Goal: Information Seeking & Learning: Learn about a topic

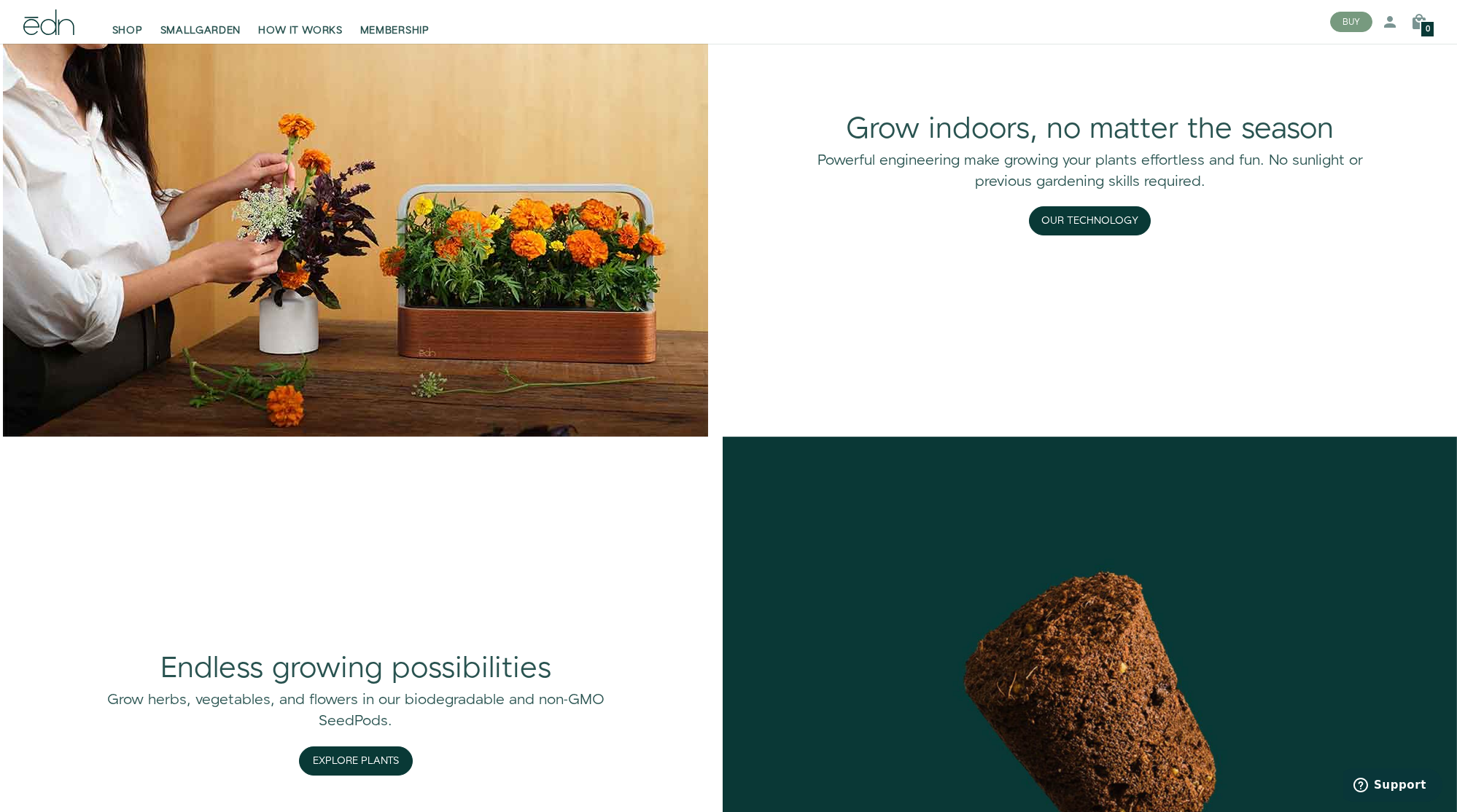
scroll to position [1562, 0]
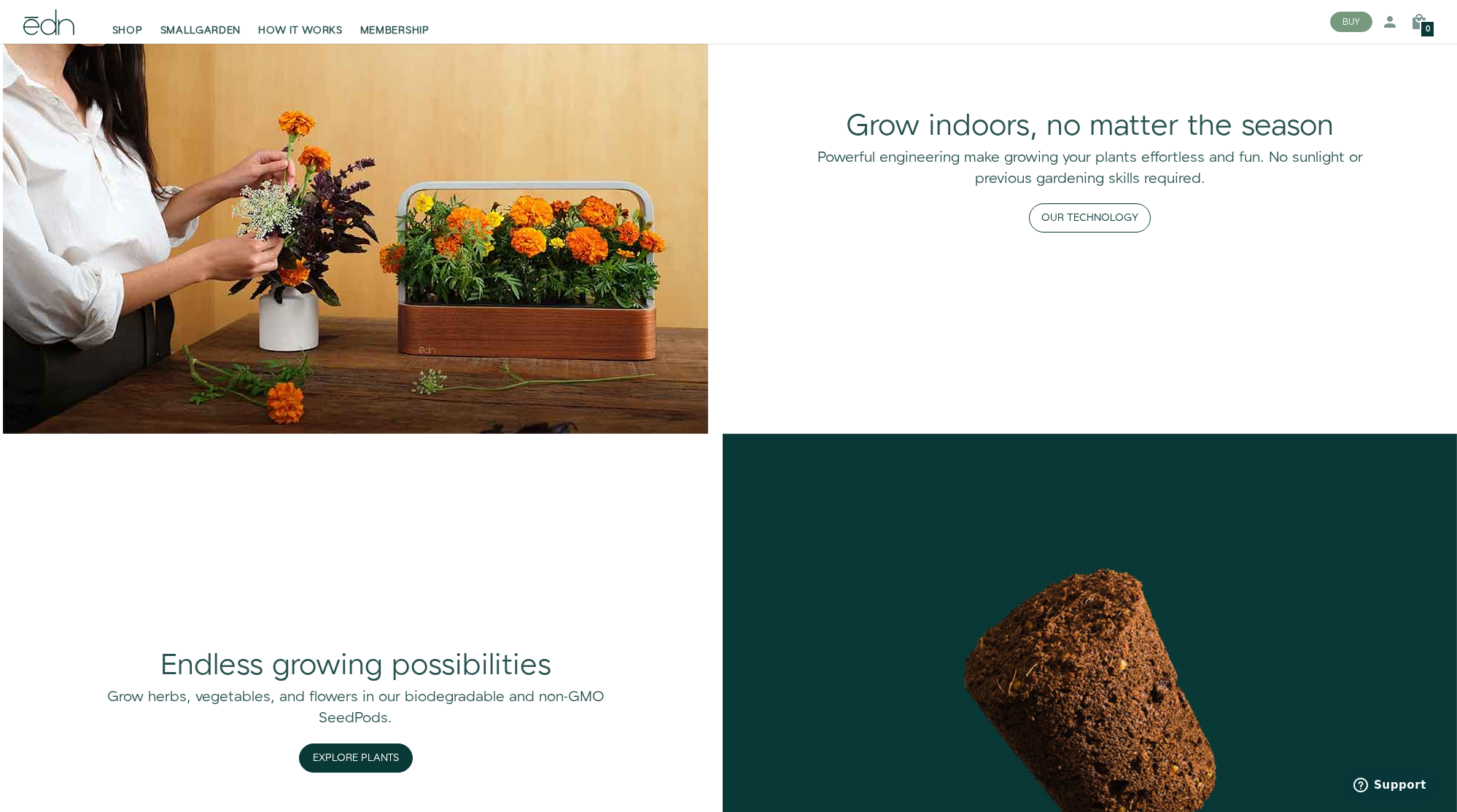
click at [1081, 217] on button "Our Technology" at bounding box center [1090, 218] width 122 height 30
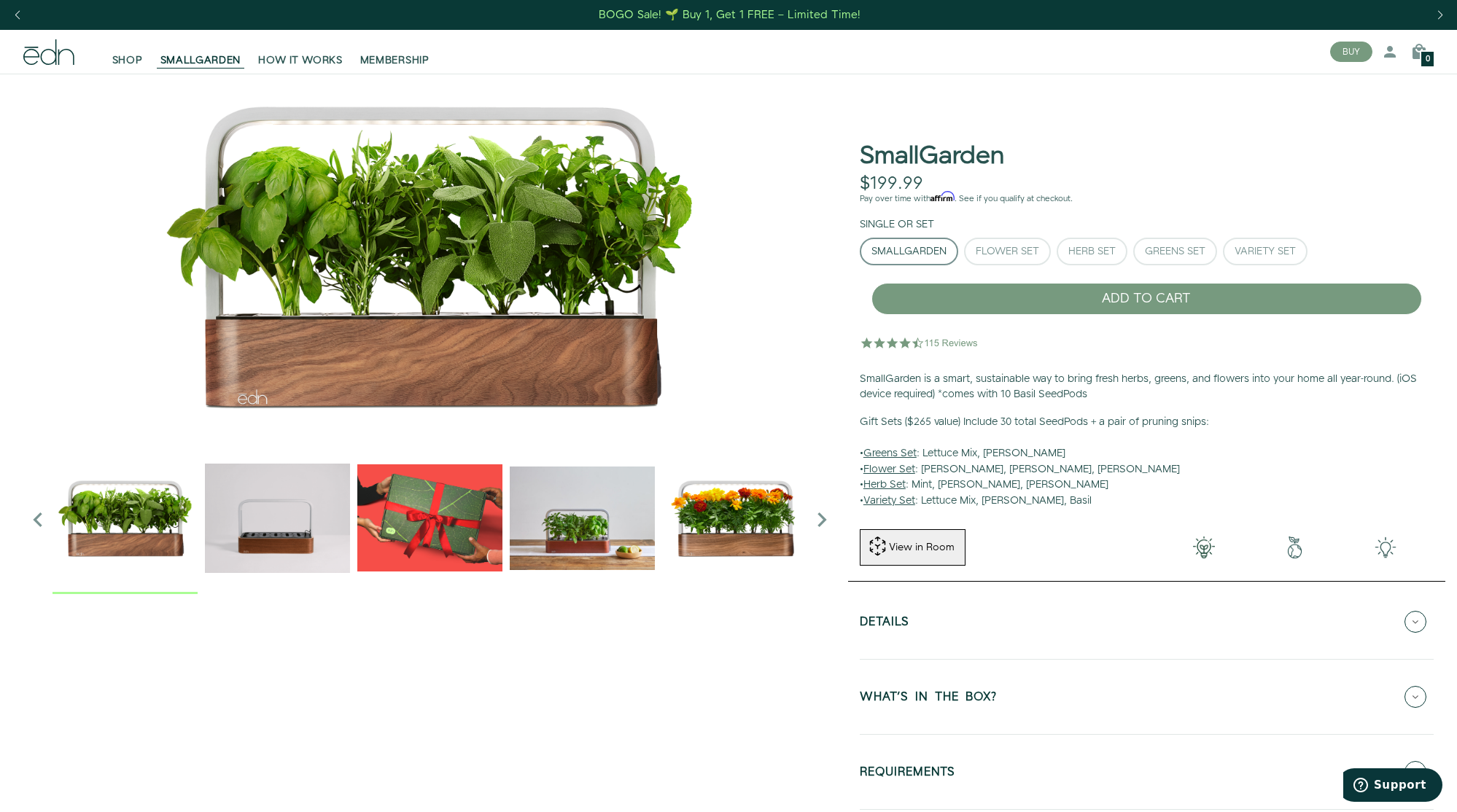
scroll to position [7, 0]
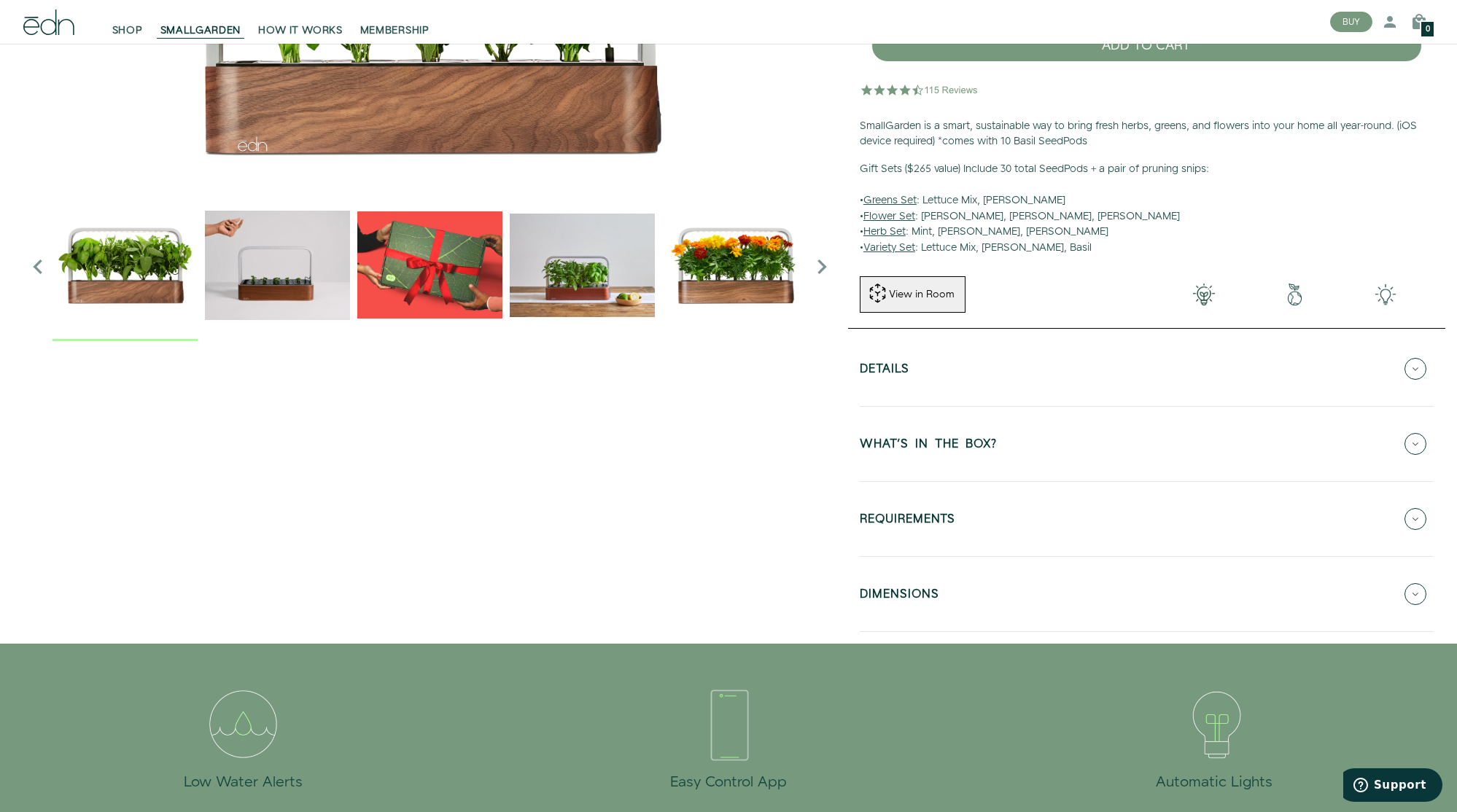
click at [913, 375] on button "Details" at bounding box center [1146, 369] width 574 height 51
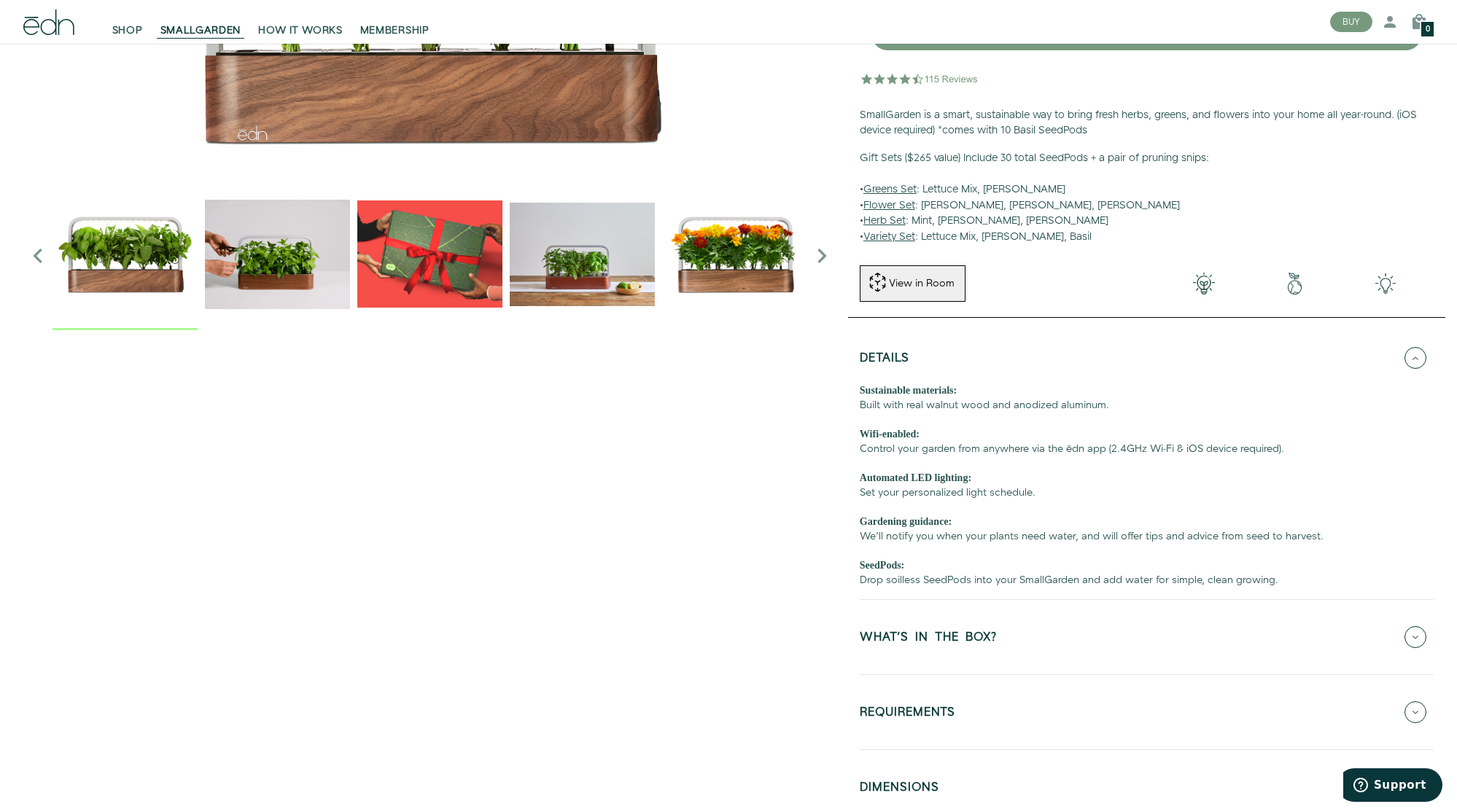
scroll to position [266, 0]
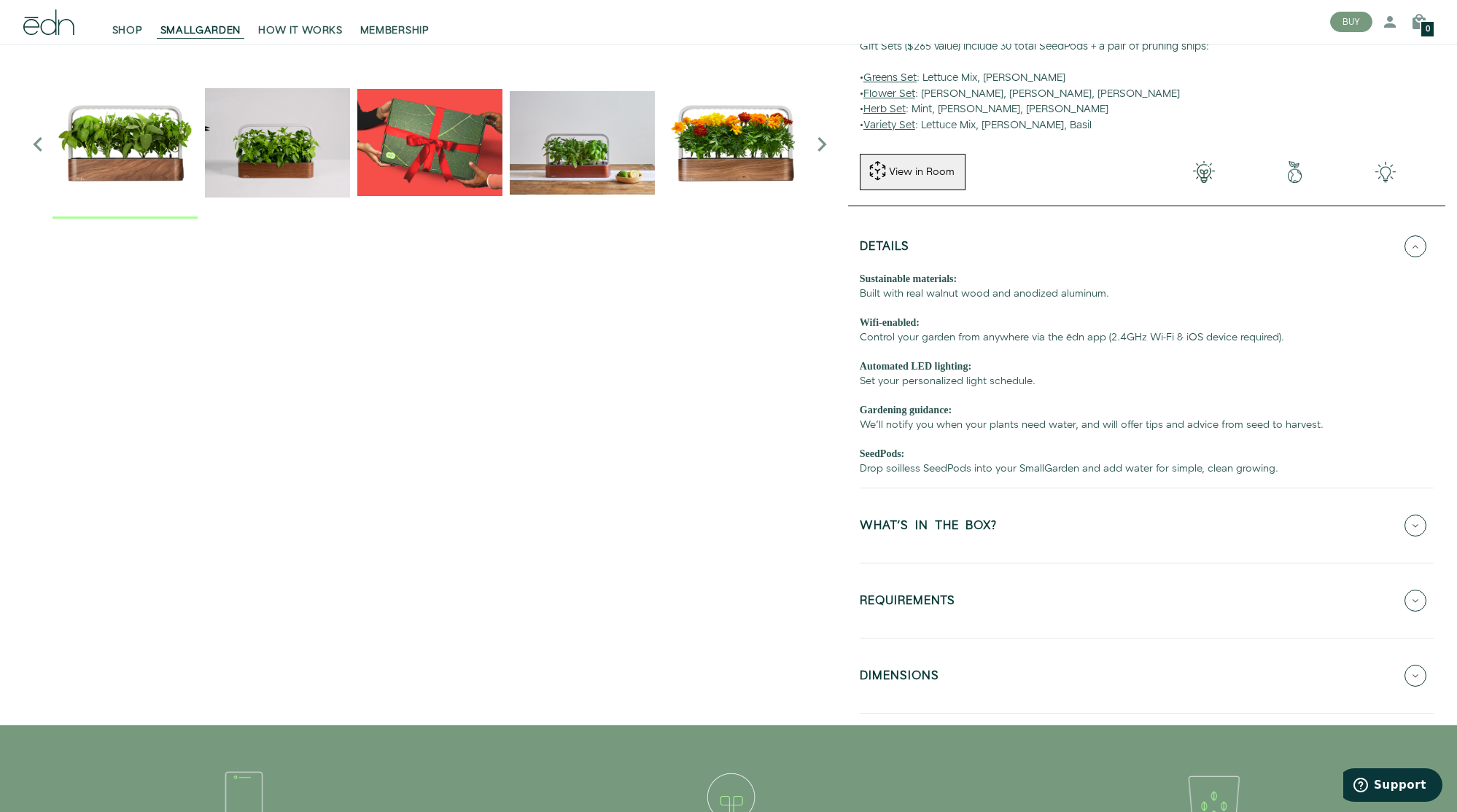
click at [1012, 529] on button "WHAT'S IN THE BOX?" at bounding box center [1146, 525] width 574 height 51
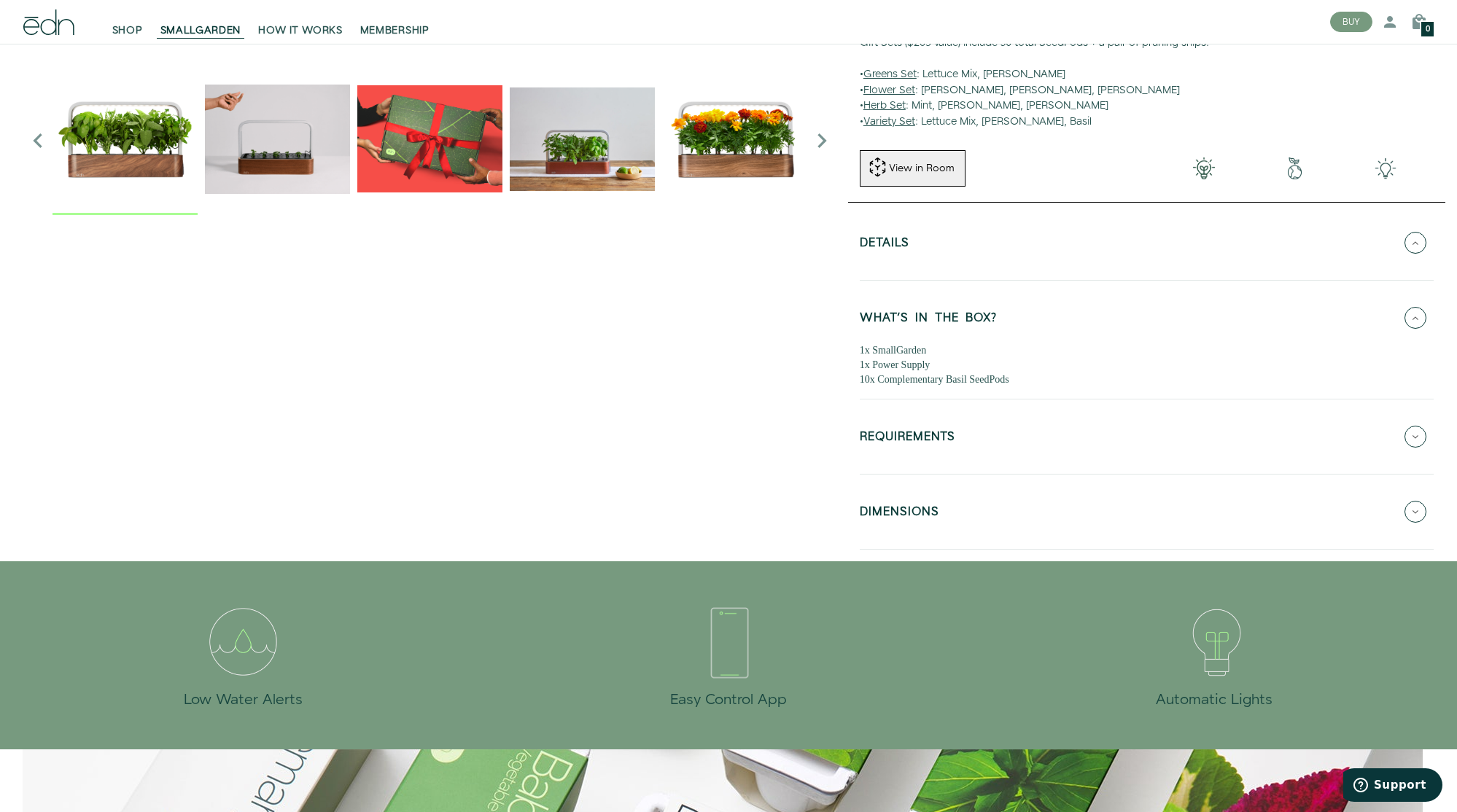
scroll to position [378, 0]
click at [1006, 434] on button "REQUIREMENTS" at bounding box center [1146, 437] width 574 height 51
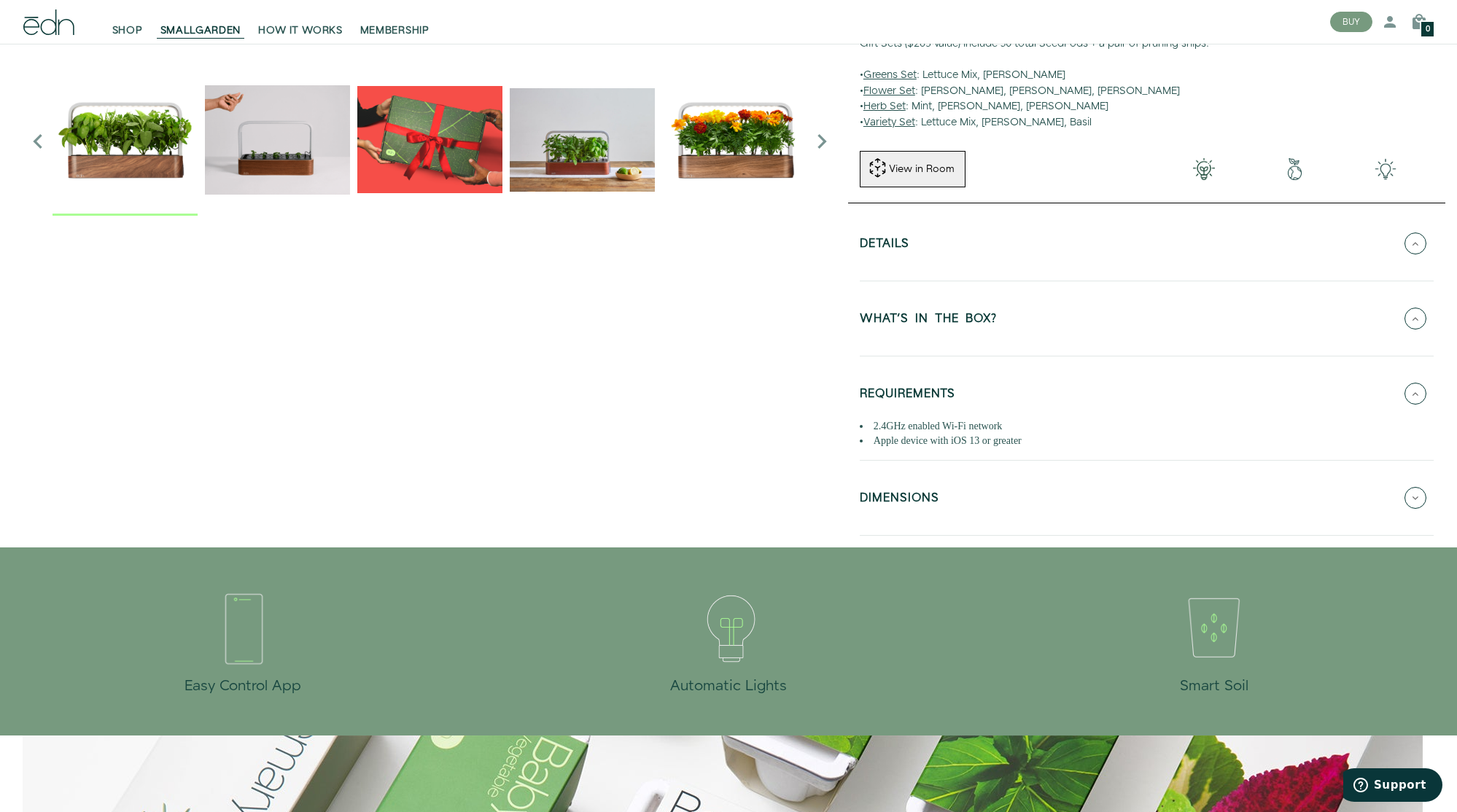
click at [953, 494] on button "DIMENSIONS" at bounding box center [1146, 497] width 574 height 51
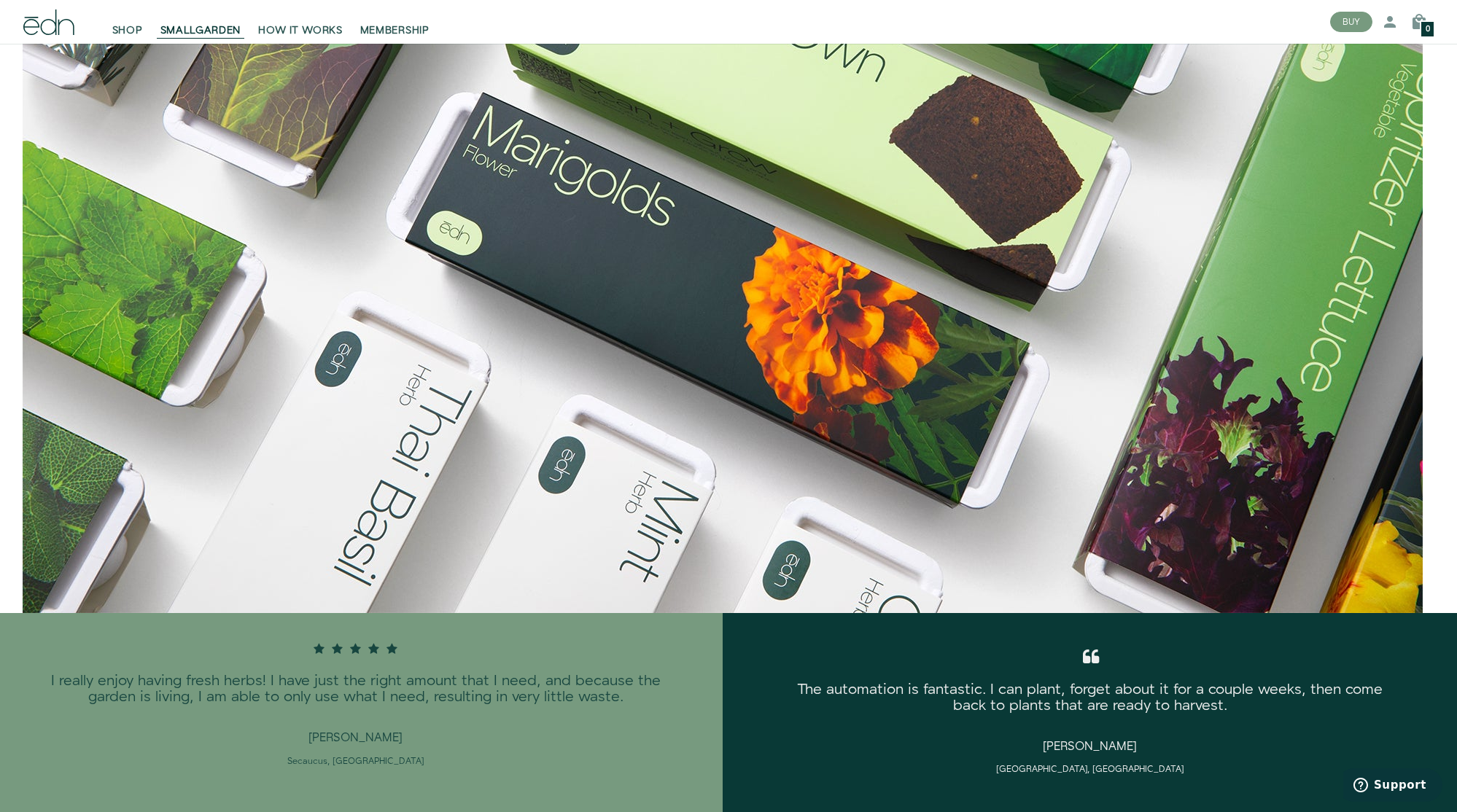
scroll to position [1633, 0]
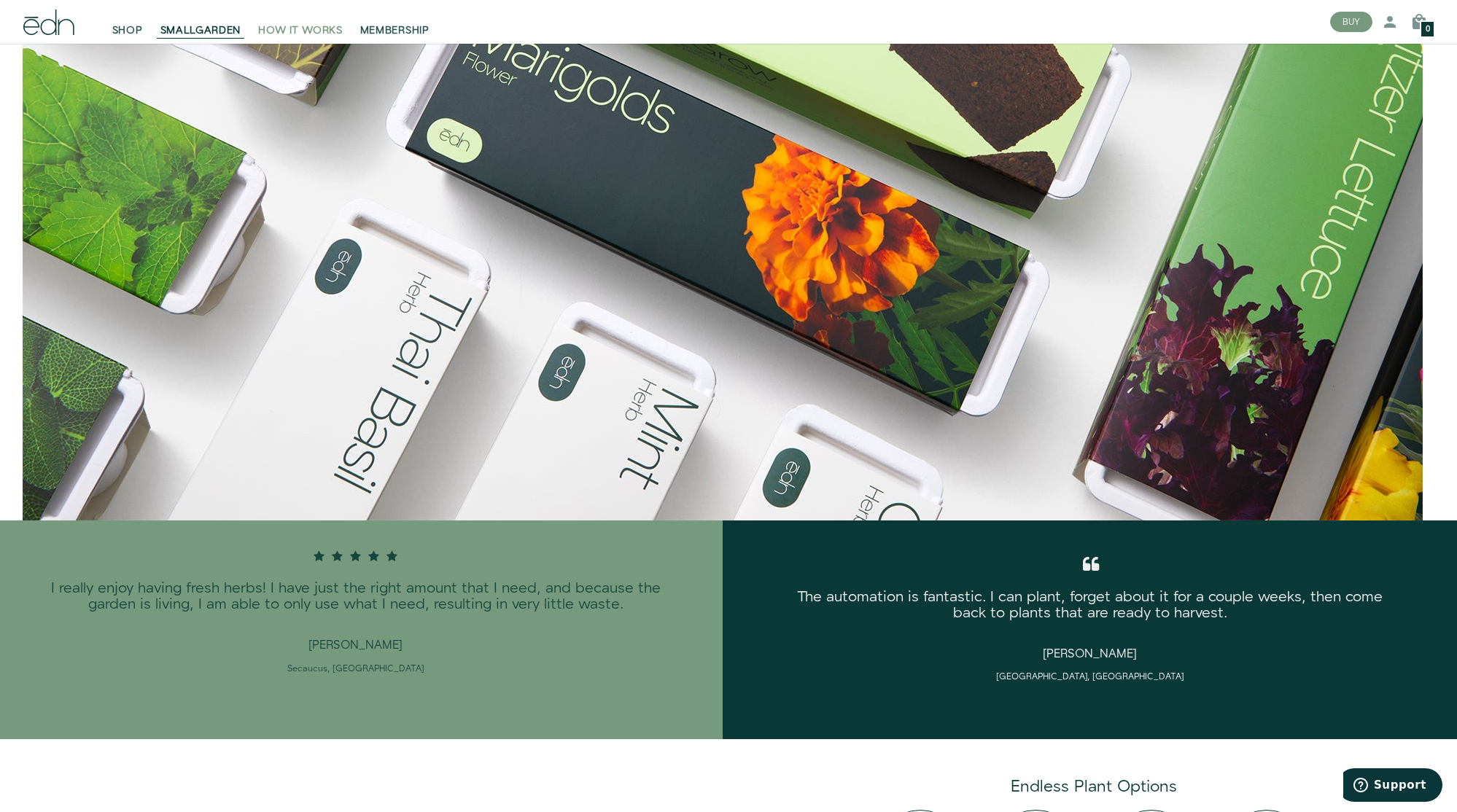
click at [305, 30] on span "HOW IT WORKS" at bounding box center [300, 31] width 84 height 15
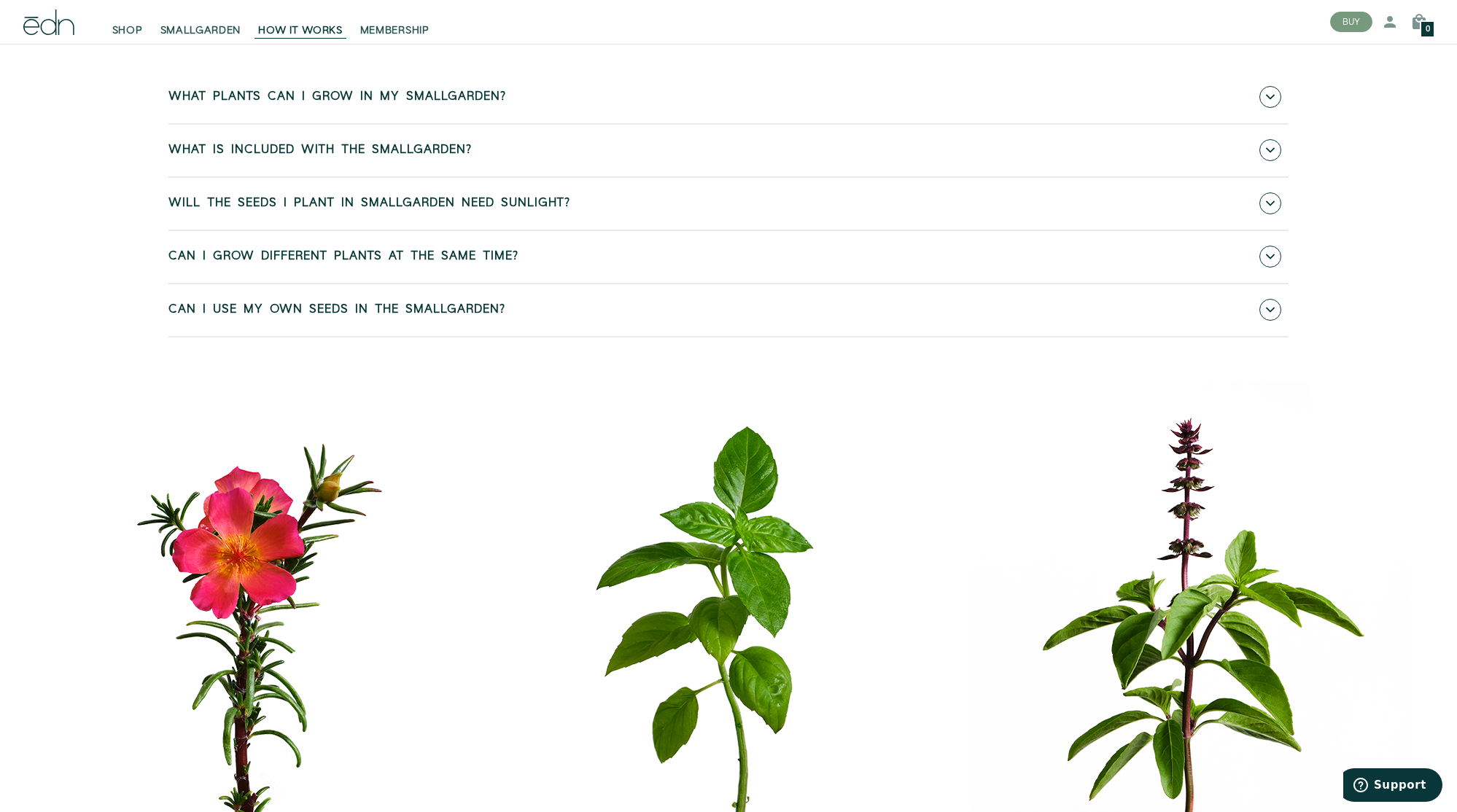
scroll to position [6539, 0]
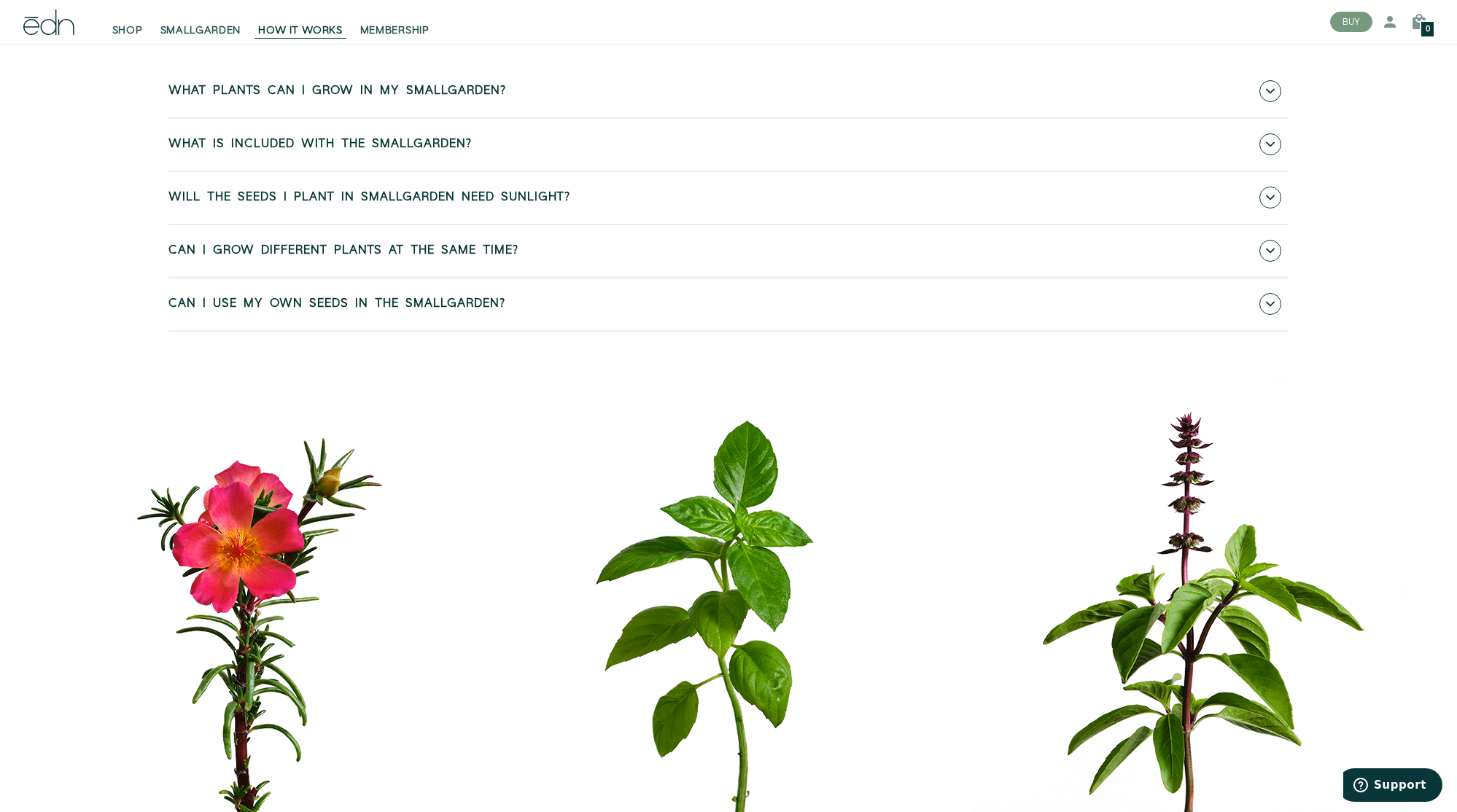
click at [456, 310] on span "Can I use my own seeds in the SmallGarden?" at bounding box center [336, 304] width 337 height 13
